Goal: Task Accomplishment & Management: Use online tool/utility

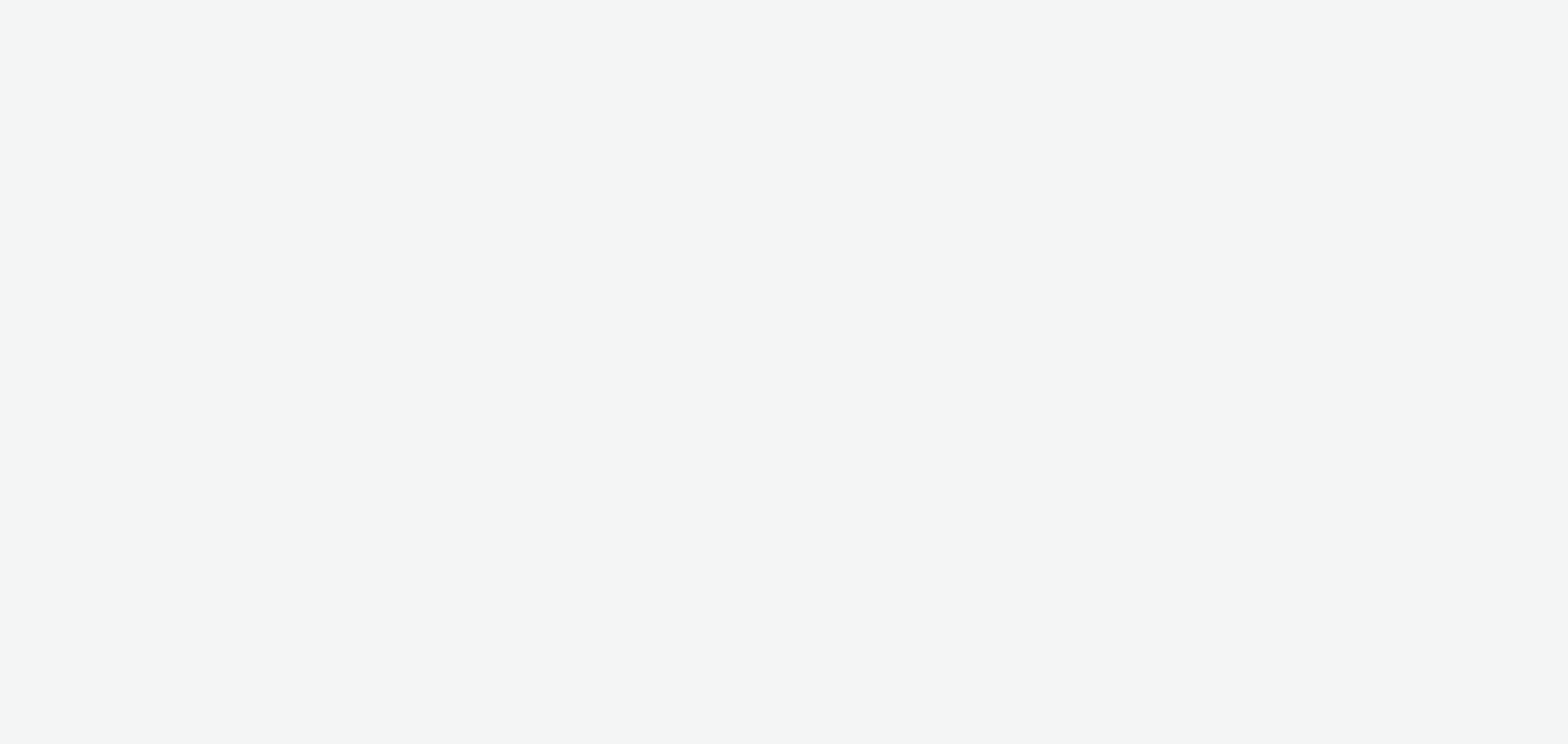
select select "c87e815b-22a1-47c7-876e-bd3135ce1a1d"
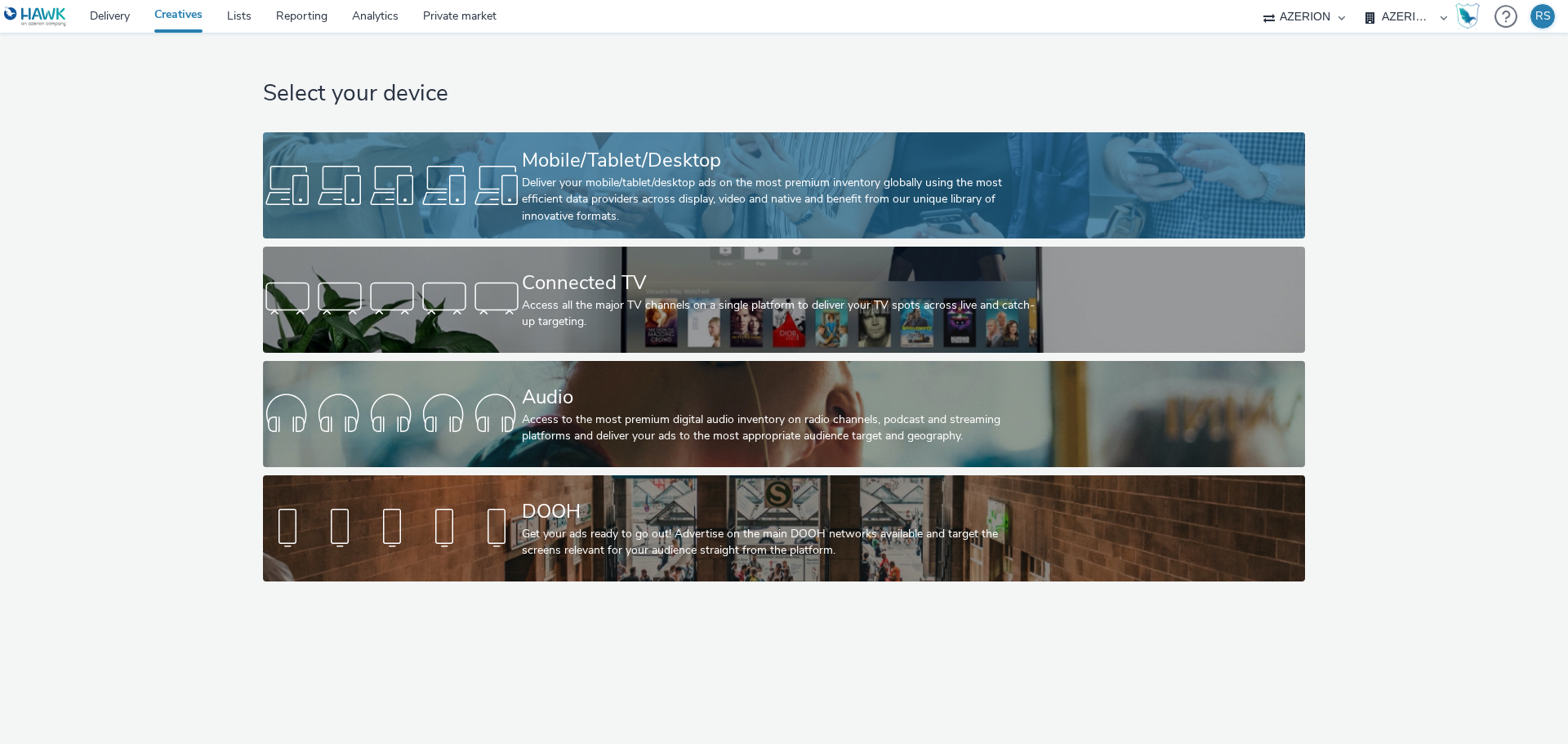
click at [622, 192] on div "Deliver your mobile/tablet/desktop ads on the most premium inventory globally u…" at bounding box center [780, 199] width 517 height 50
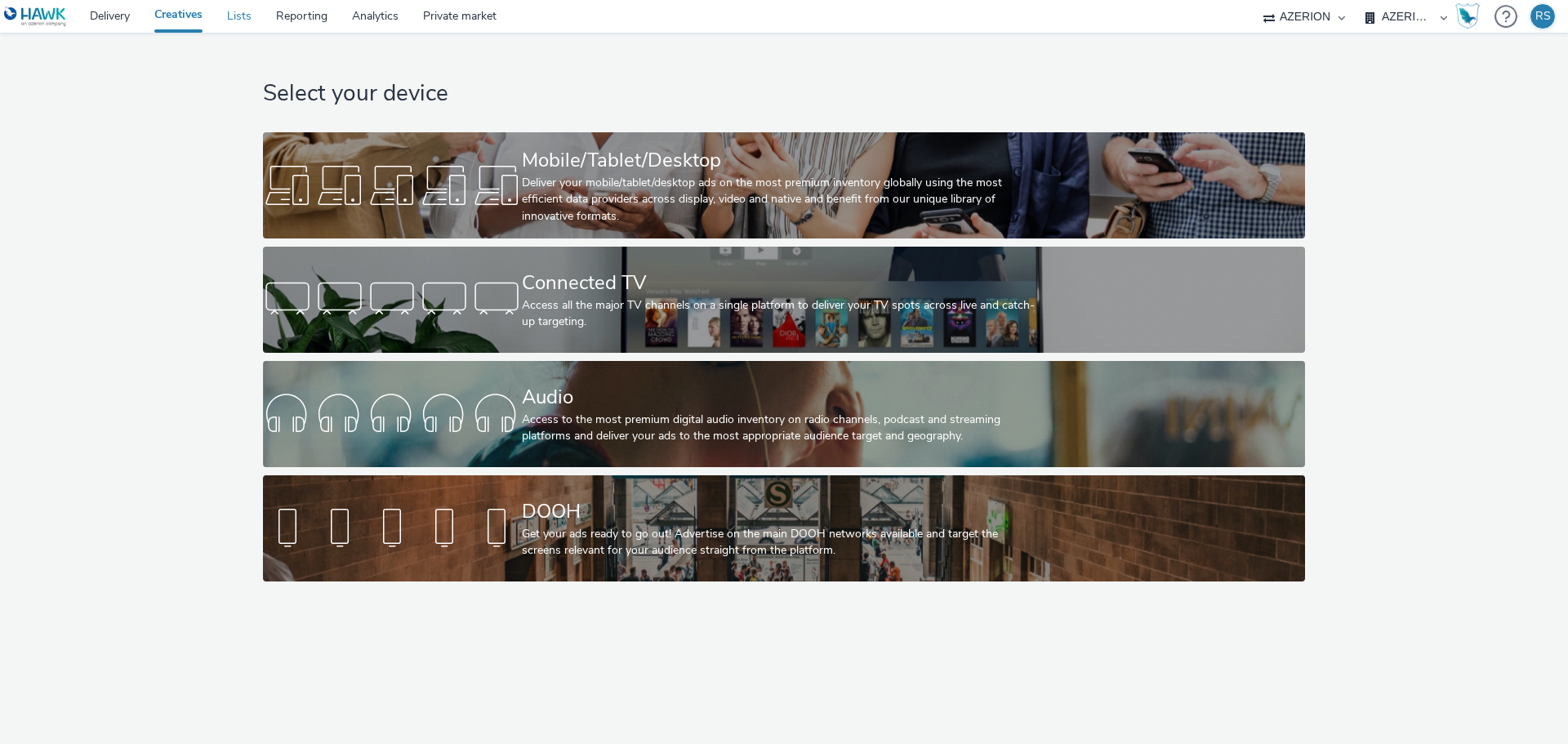
click at [242, 10] on link "Lists" at bounding box center [239, 16] width 49 height 32
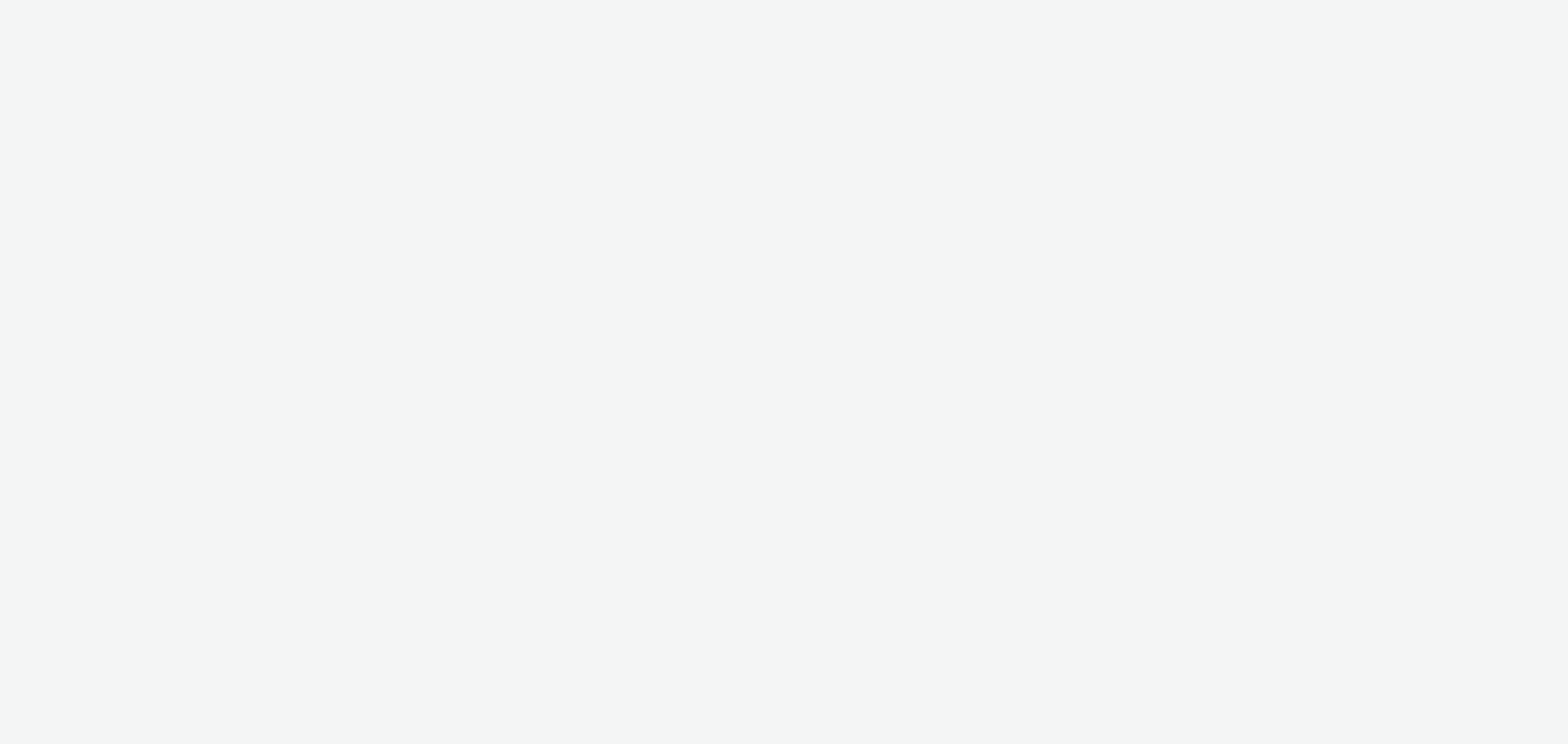
select select "c87e815b-22a1-47c7-876e-bd3135ce1a1d"
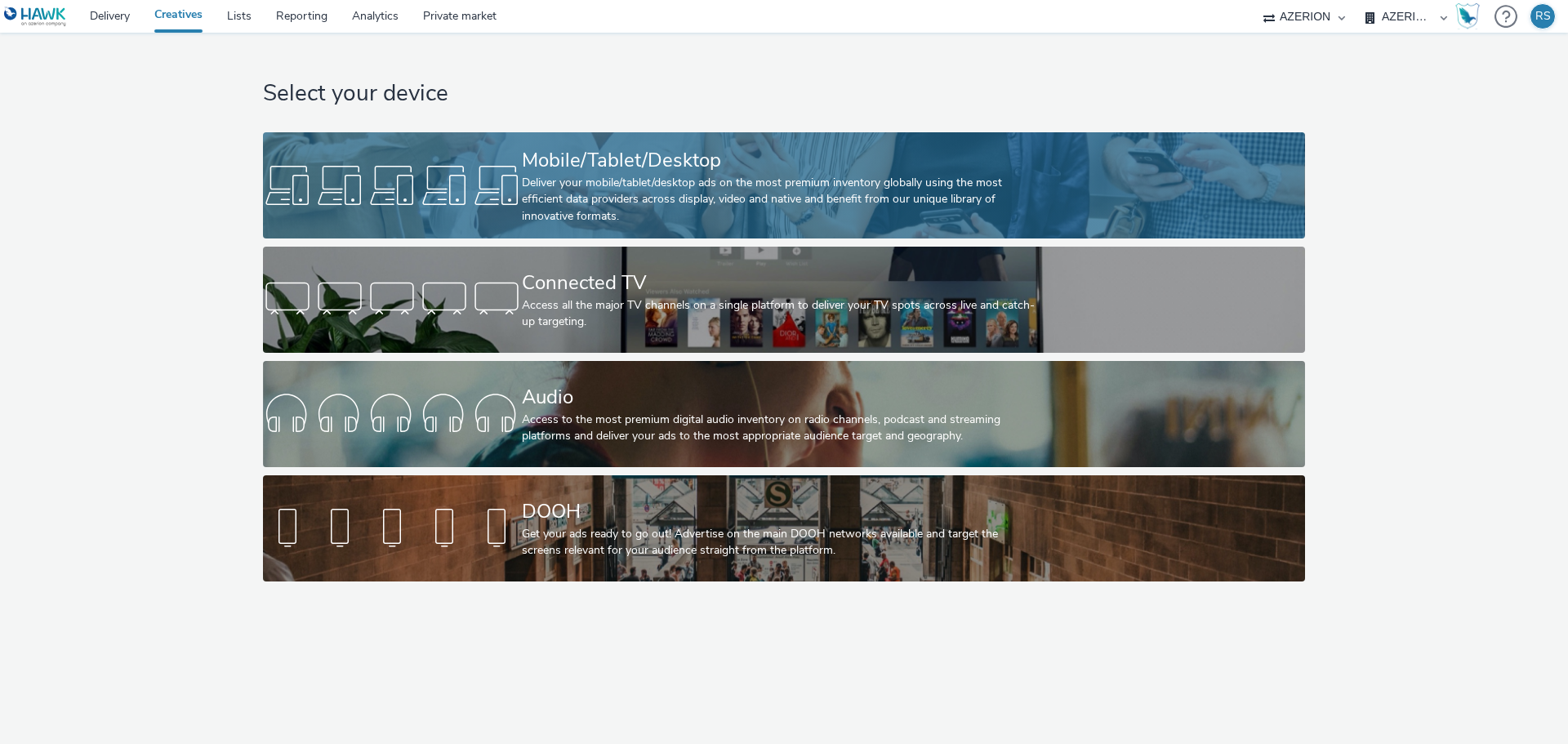
click at [567, 211] on div "Deliver your mobile/tablet/desktop ads on the most premium inventory globally u…" at bounding box center [780, 199] width 517 height 50
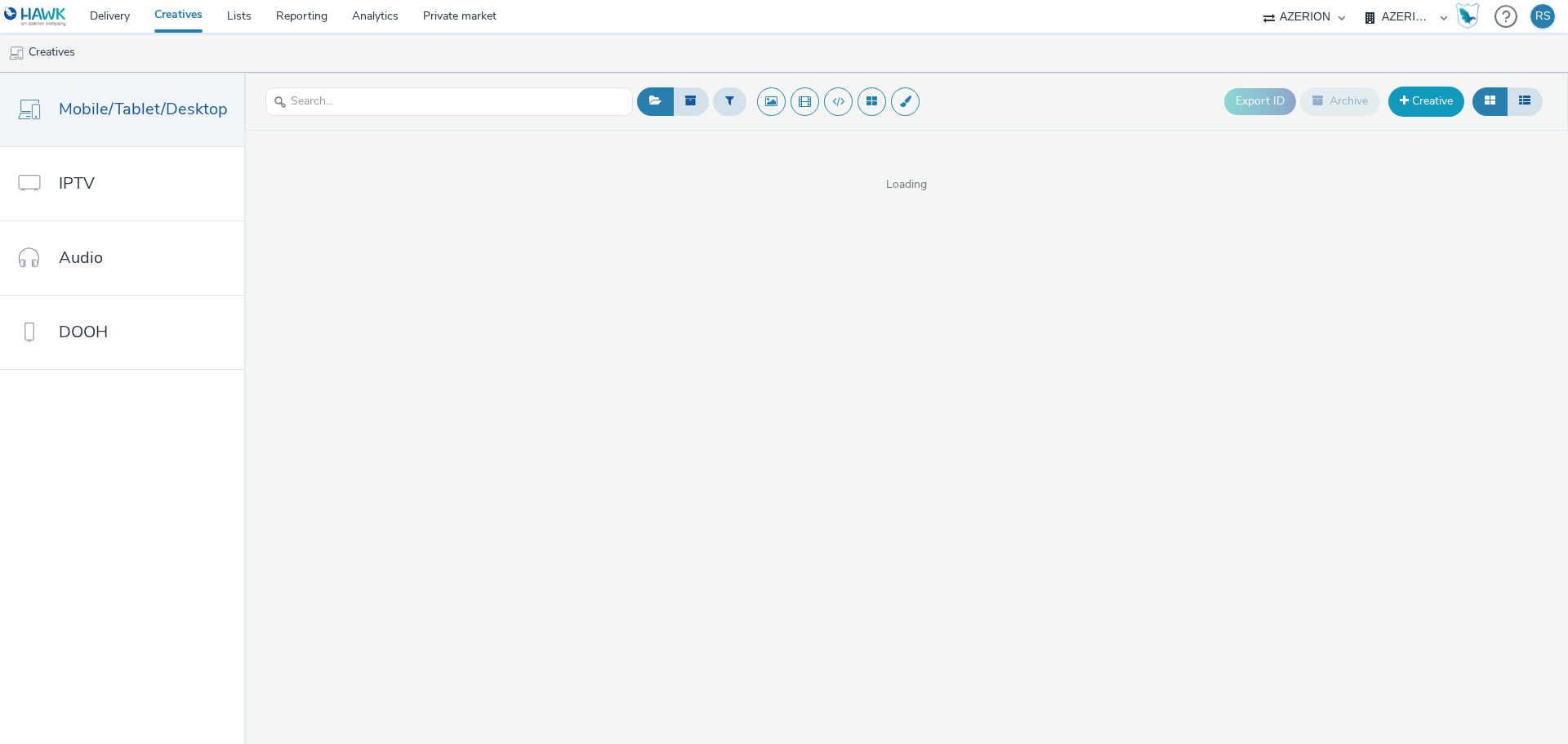
click at [1444, 104] on link "Creative" at bounding box center [1426, 102] width 76 height 30
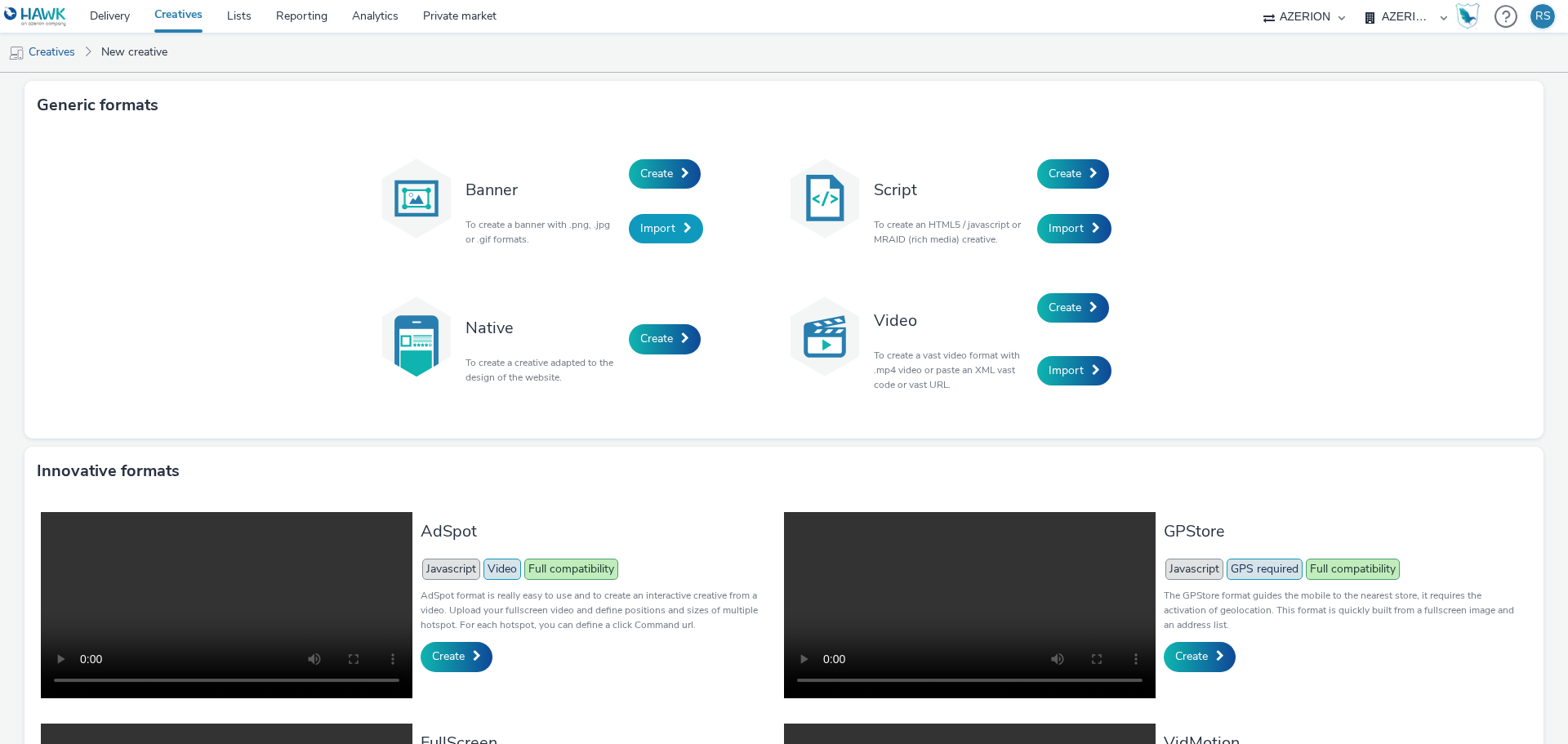
click at [666, 232] on span "Import" at bounding box center [658, 228] width 35 height 16
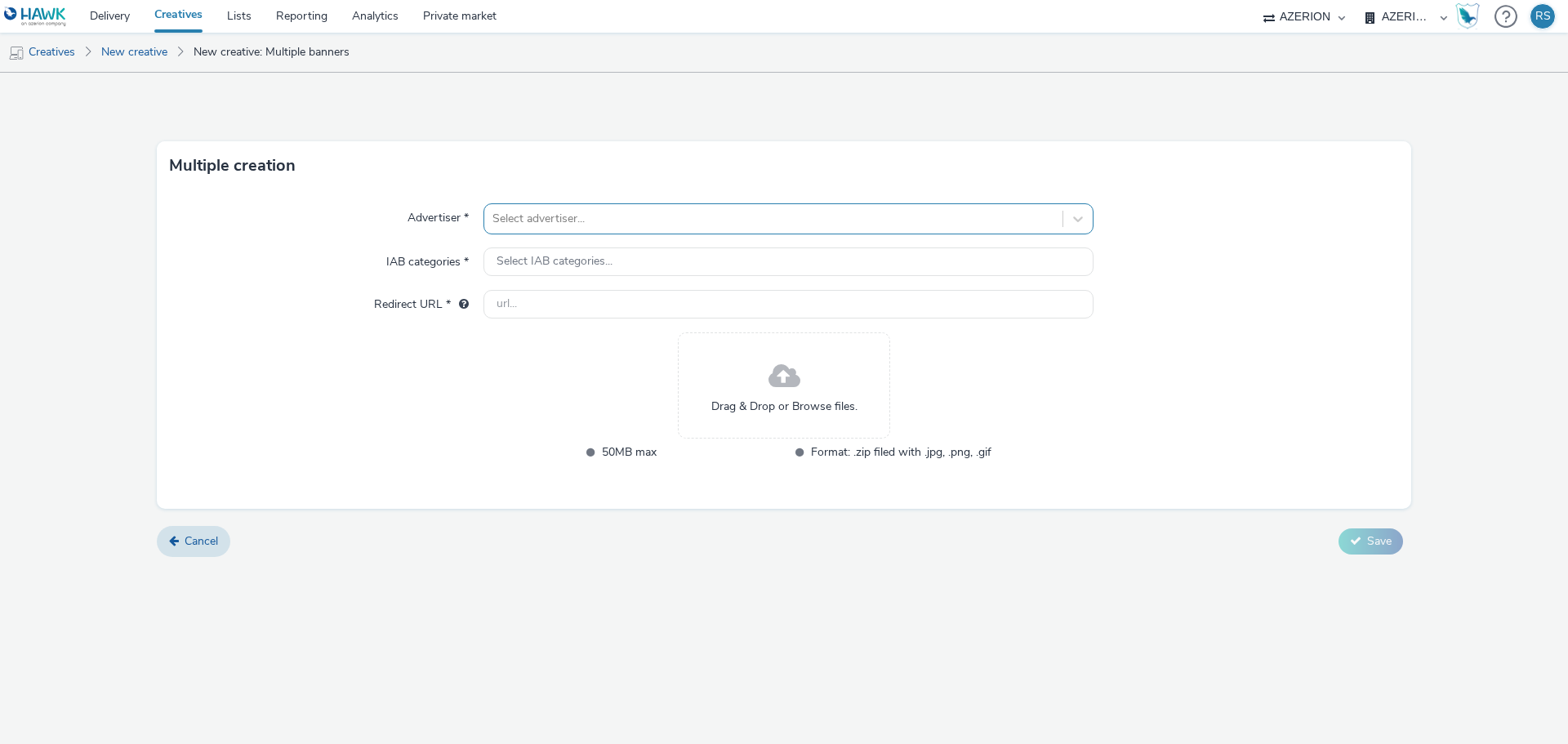
click at [581, 218] on div at bounding box center [773, 218] width 562 height 19
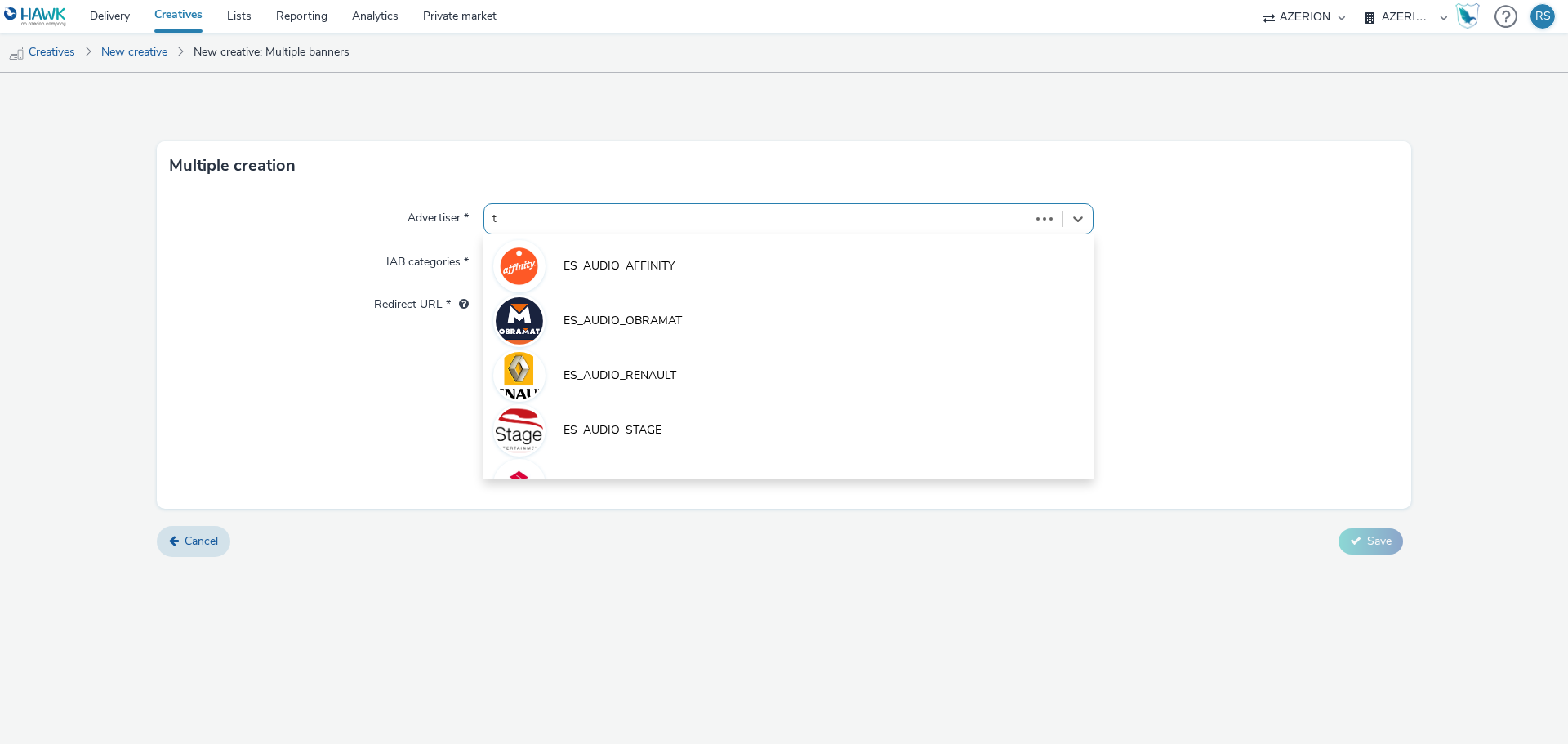
type input "t2"
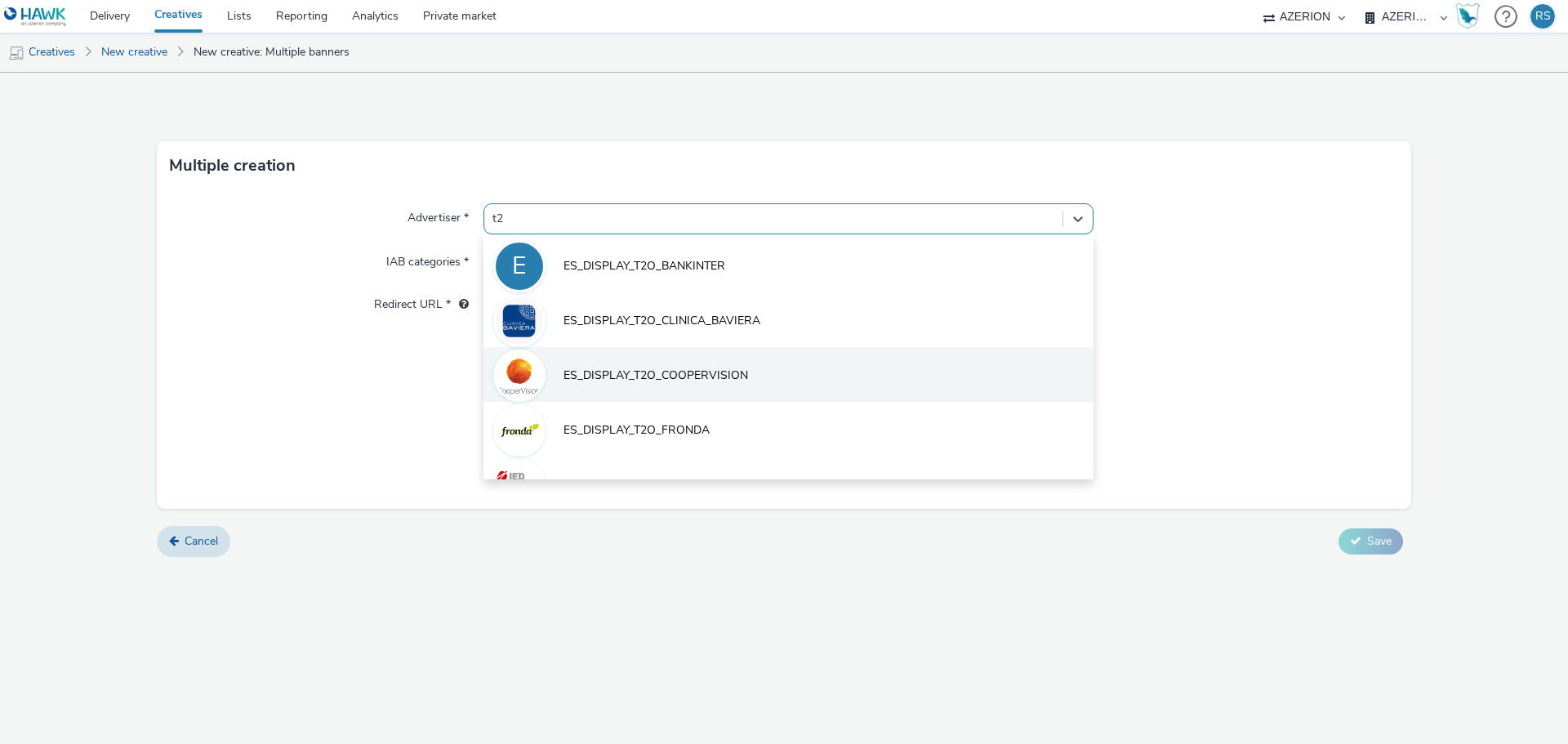
click at [643, 380] on span "ES_DISPLAY_T2O_COOPERVISION" at bounding box center [656, 376] width 184 height 17
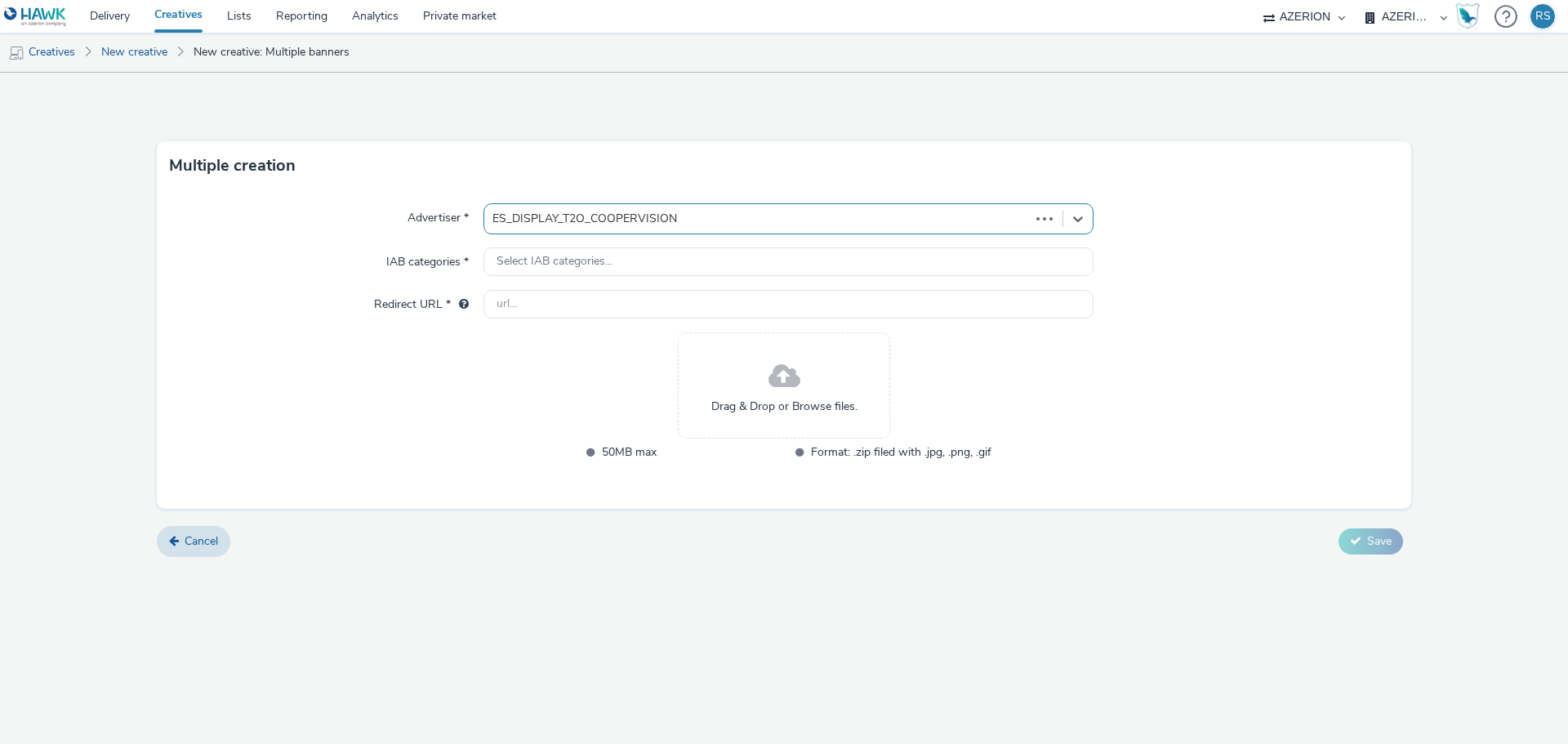
type input "http://coopervision.es"
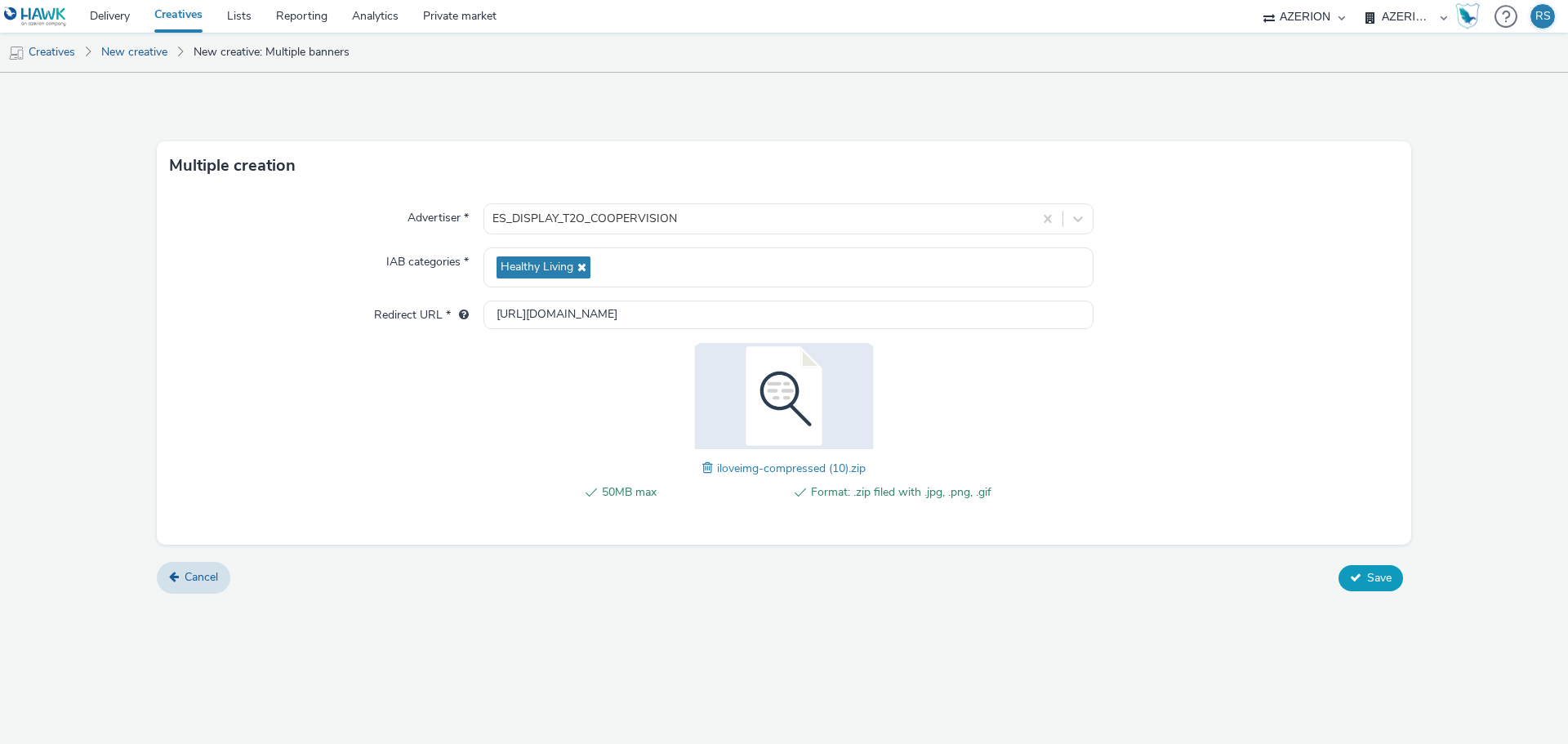
click at [1386, 577] on span "Save" at bounding box center [1379, 578] width 25 height 16
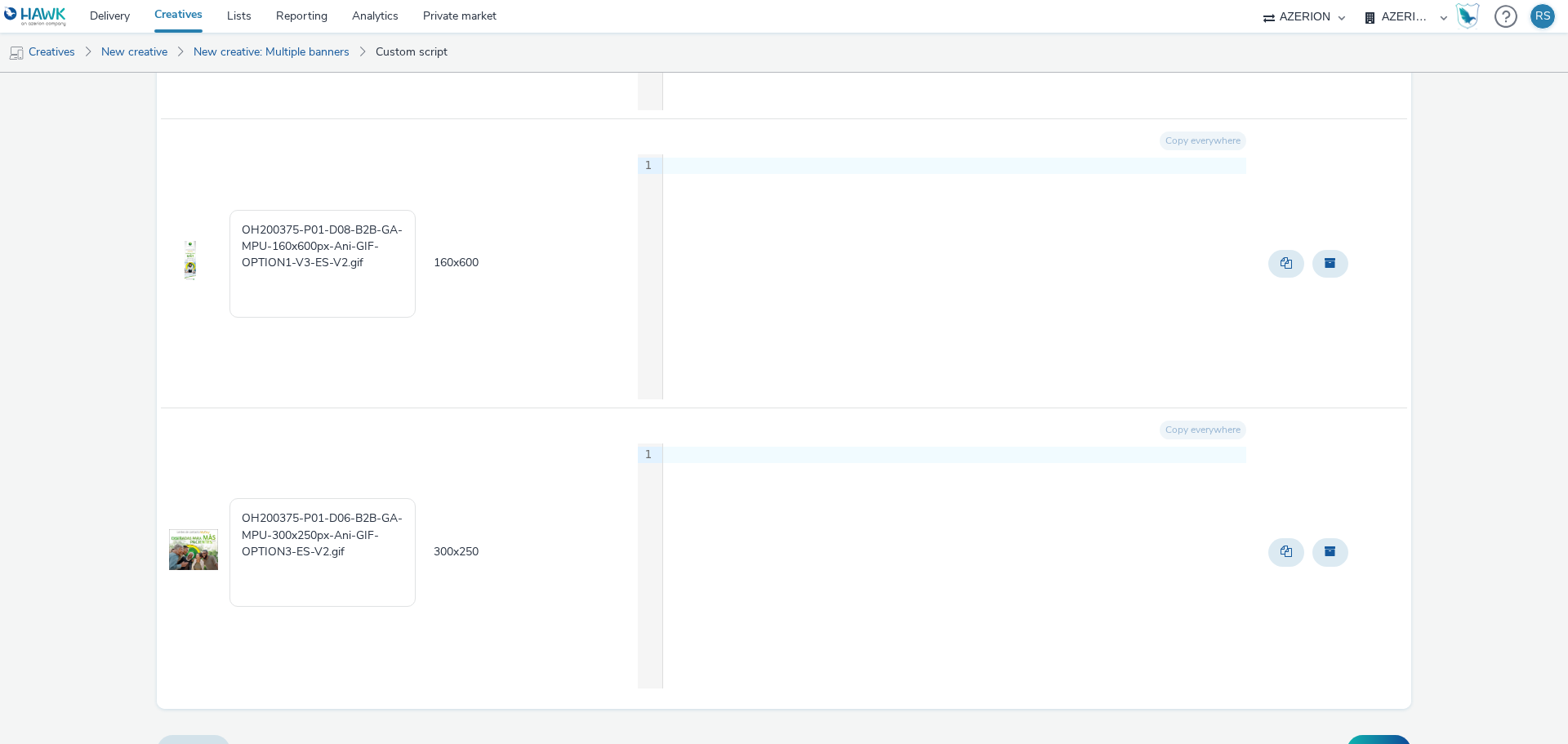
scroll to position [3056, 0]
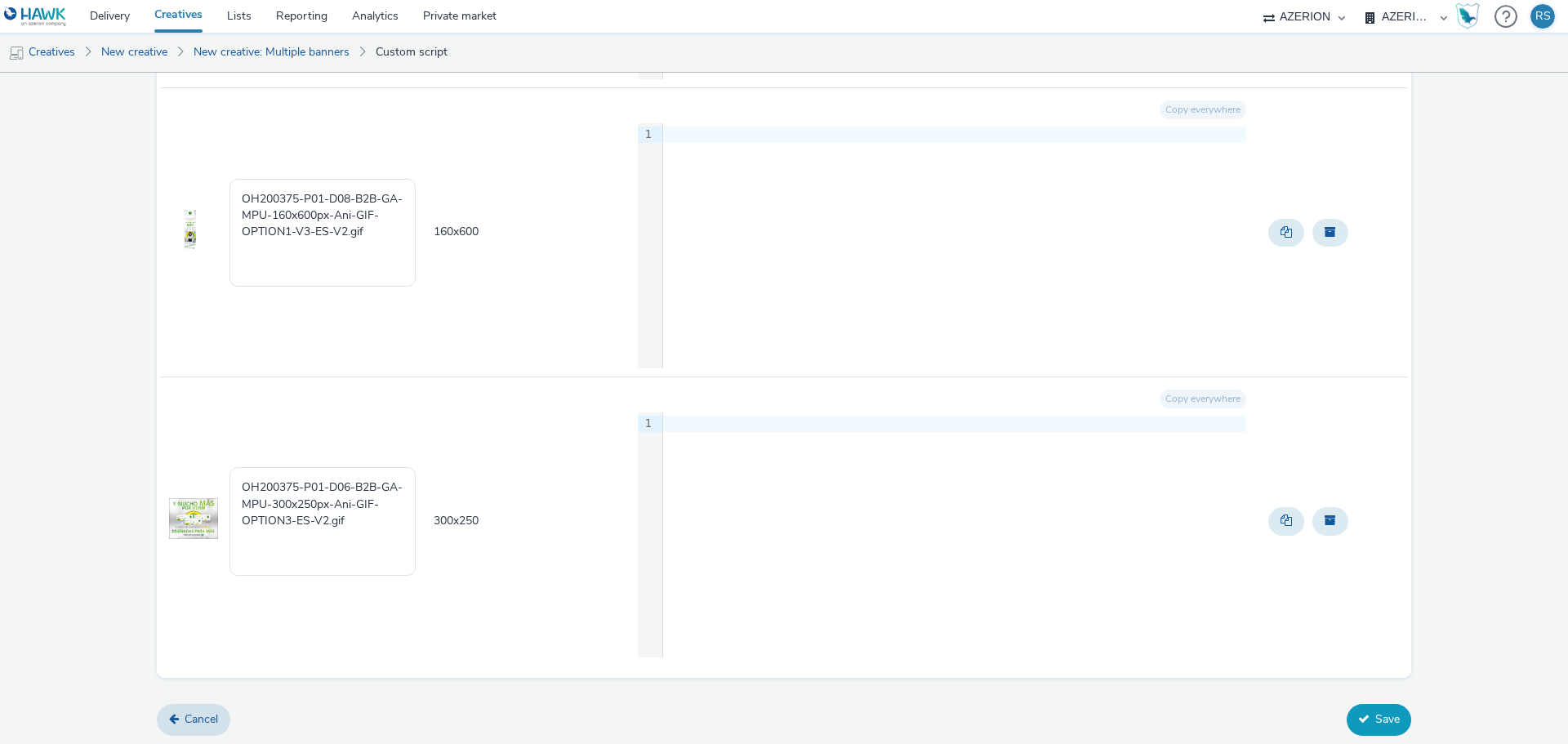
click at [1350, 726] on button "Save" at bounding box center [1379, 719] width 65 height 31
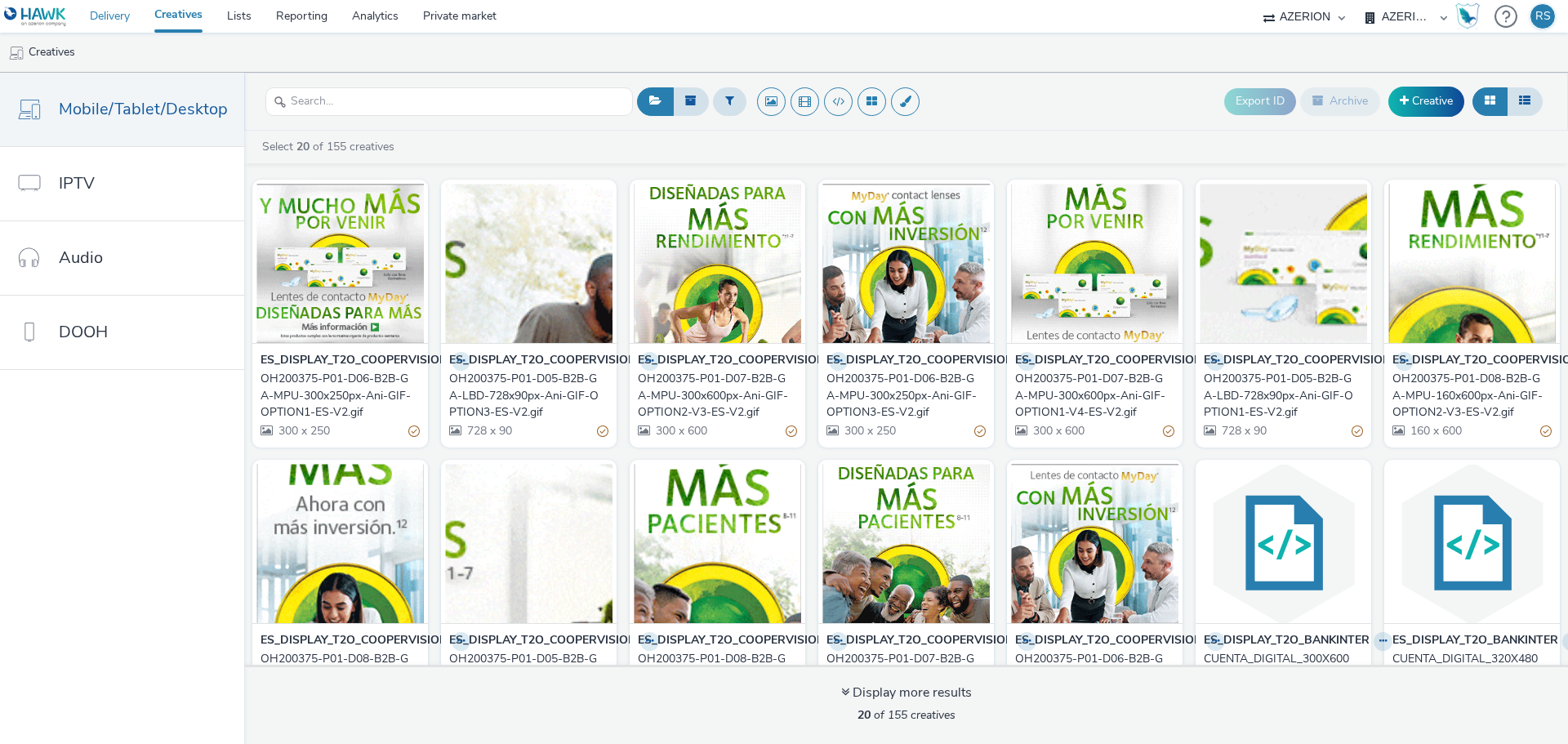
click at [118, 15] on link "Delivery" at bounding box center [110, 16] width 65 height 32
